Goal: Transaction & Acquisition: Purchase product/service

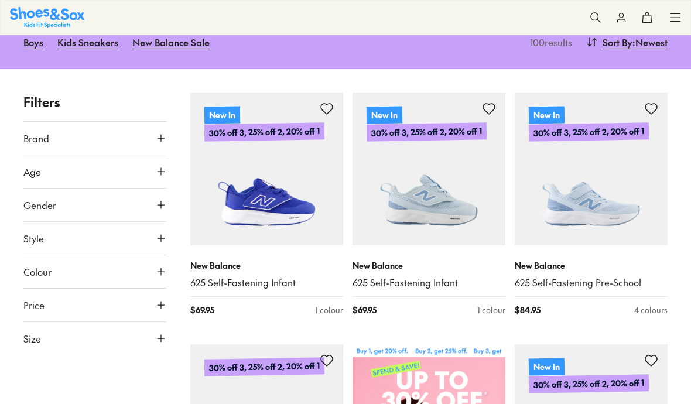
click at [159, 342] on icon at bounding box center [161, 338] width 12 height 12
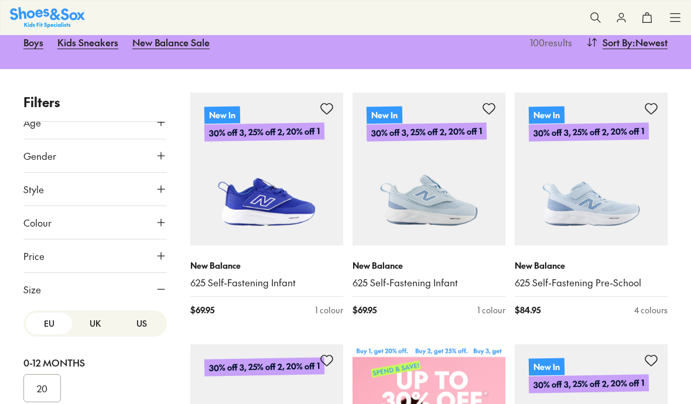
scroll to position [60, 0]
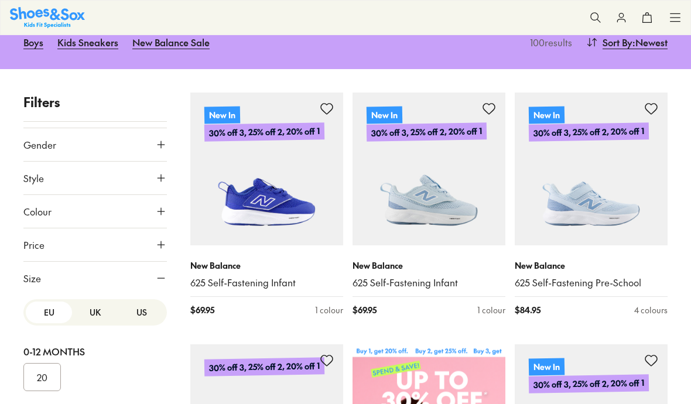
click at [142, 310] on button "US" at bounding box center [141, 312] width 46 height 22
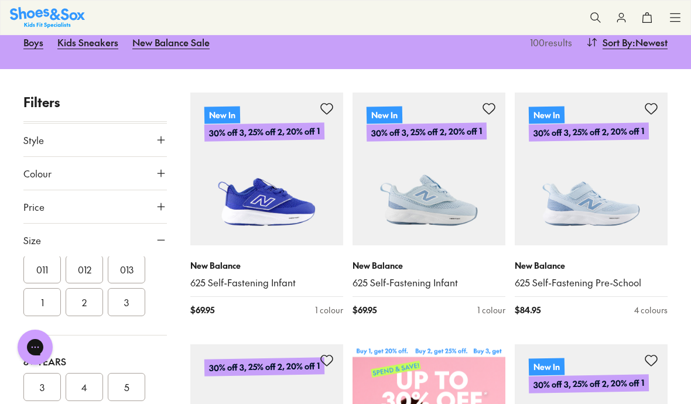
scroll to position [98, 0]
click at [83, 390] on button "4" at bounding box center [84, 387] width 37 height 28
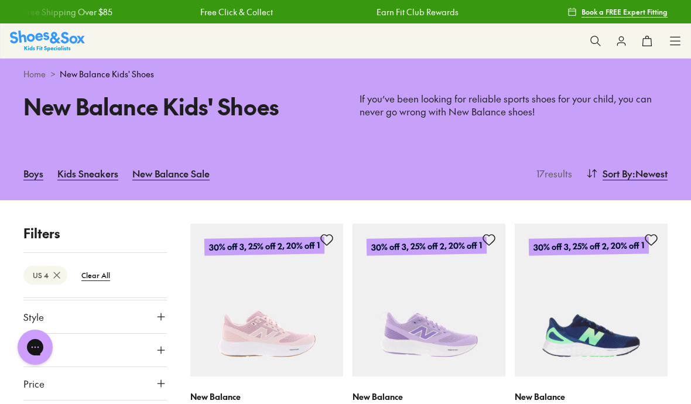
click at [41, 75] on link "Home" at bounding box center [34, 74] width 22 height 12
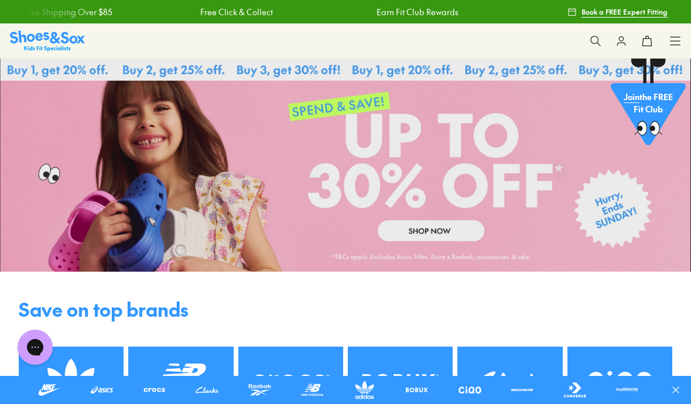
click at [674, 37] on icon at bounding box center [675, 41] width 12 height 12
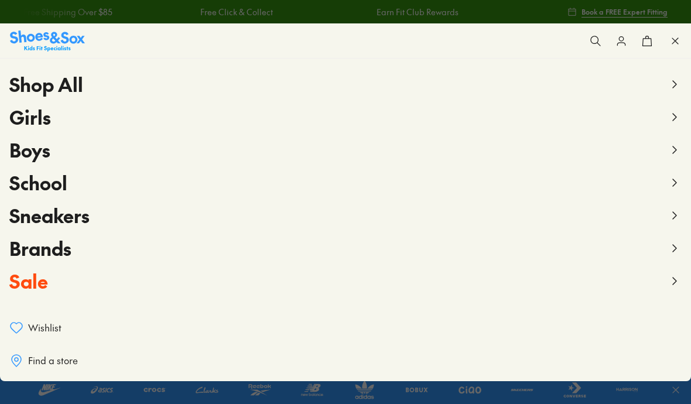
click at [28, 157] on span "Boys" at bounding box center [29, 149] width 41 height 26
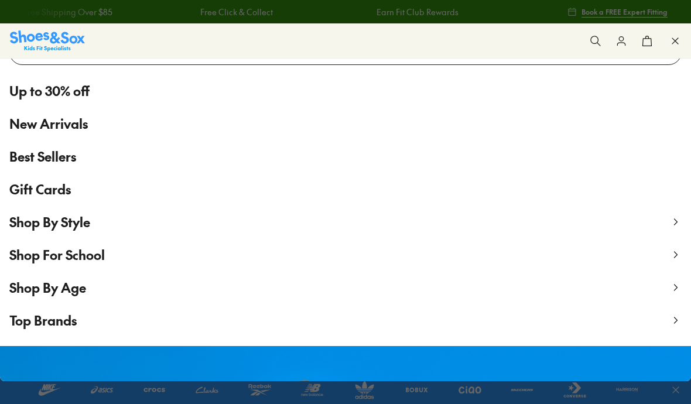
scroll to position [74, 0]
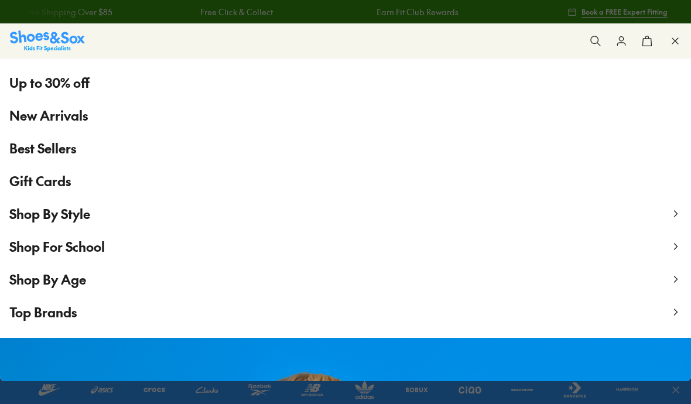
click at [37, 278] on span "Shop By Age" at bounding box center [47, 279] width 77 height 18
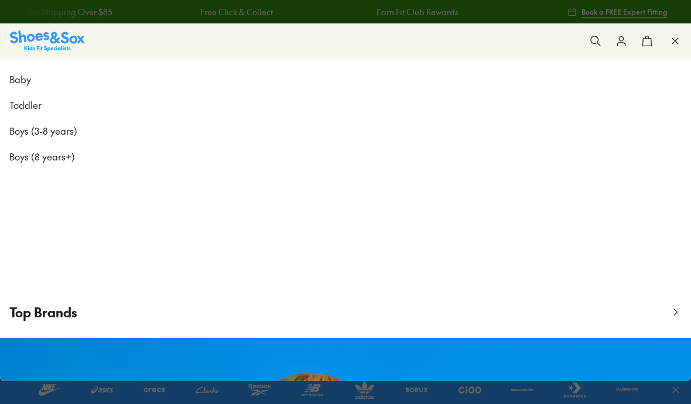
scroll to position [0, 0]
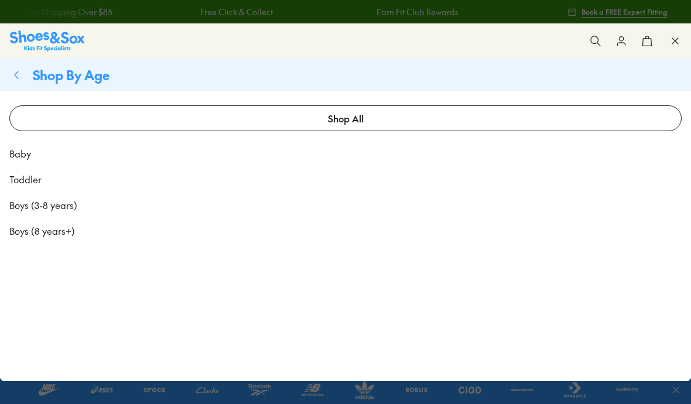
click at [27, 233] on span "Boys (8 years+)" at bounding box center [42, 231] width 66 height 14
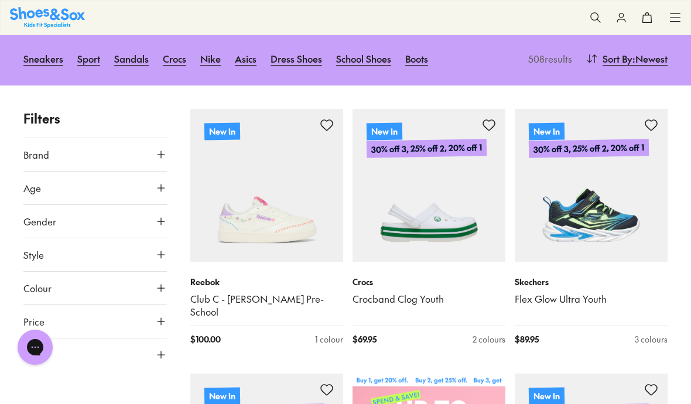
scroll to position [147, 0]
click at [42, 339] on button "Size" at bounding box center [94, 355] width 143 height 33
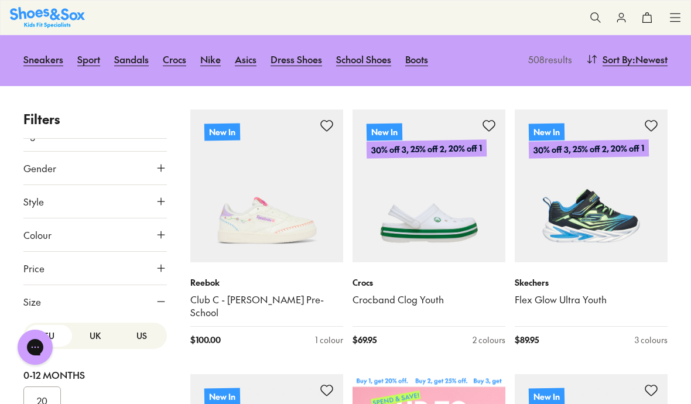
scroll to position [55, 0]
click at [143, 324] on button "US" at bounding box center [141, 335] width 46 height 22
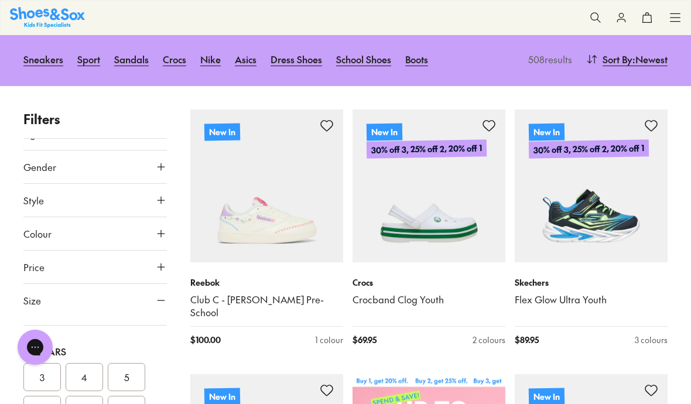
scroll to position [343, 0]
click at [84, 362] on button "4" at bounding box center [84, 376] width 37 height 28
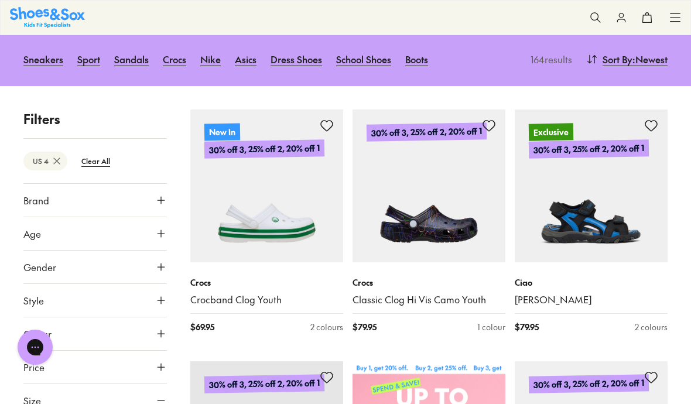
click at [40, 293] on span "Style" at bounding box center [33, 300] width 20 height 14
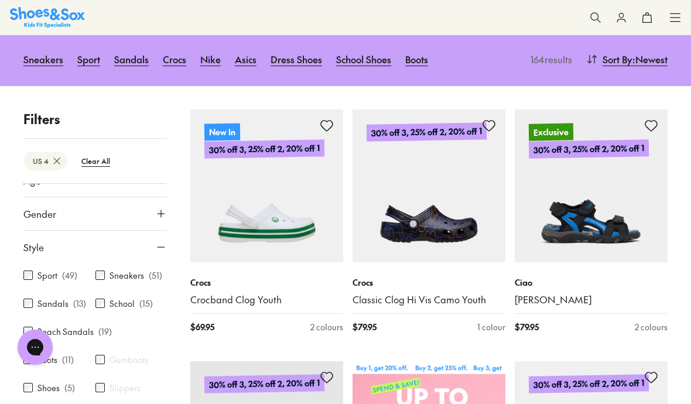
scroll to position [56, 0]
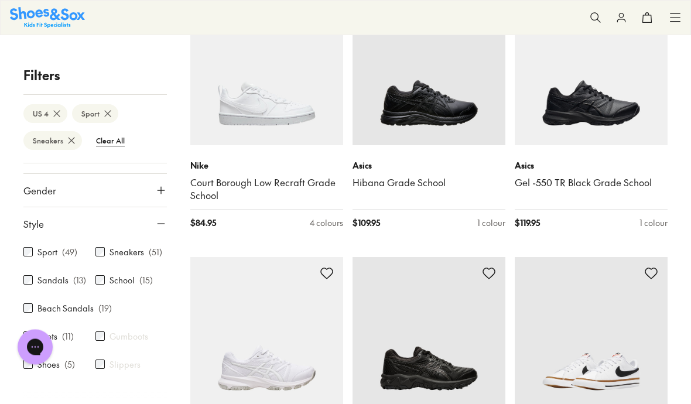
scroll to position [4365, 0]
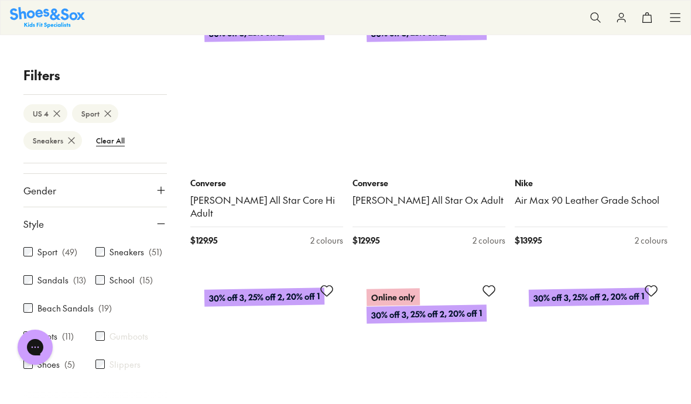
scroll to position [7632, 0]
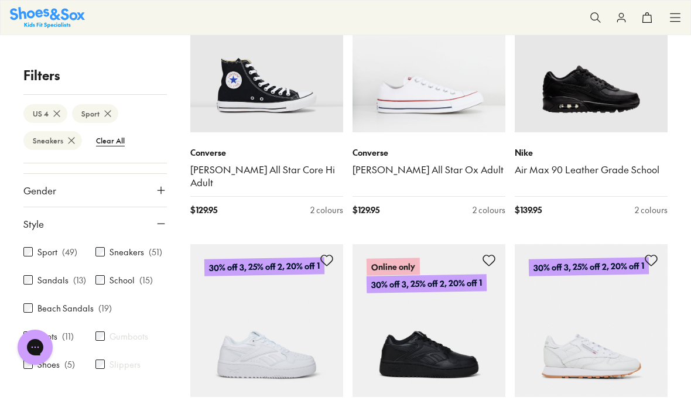
scroll to position [7640, 0]
